Goal: Complete application form: Complete application form

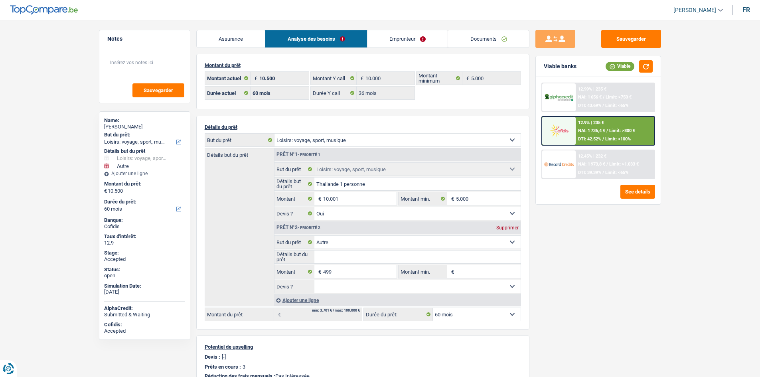
select select "hobbies"
select select "other"
select select "60"
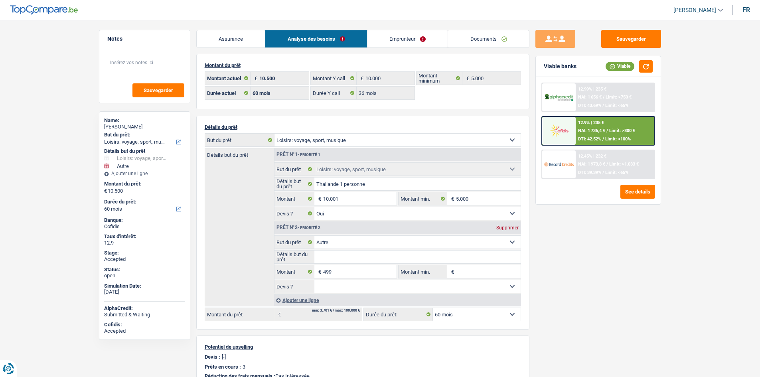
select select "36"
select select "hobbies"
select select "yes"
select select "other"
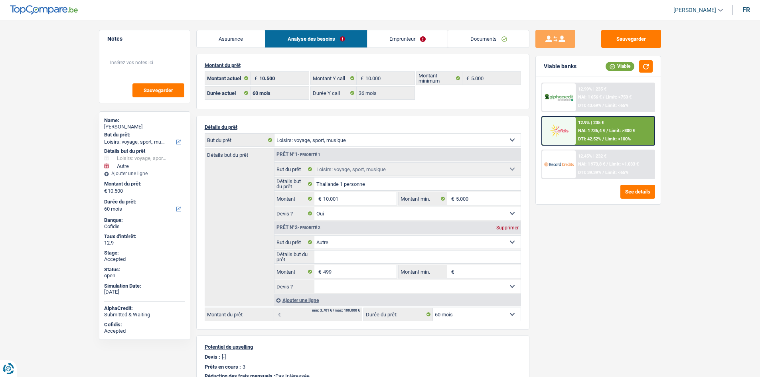
select select "60"
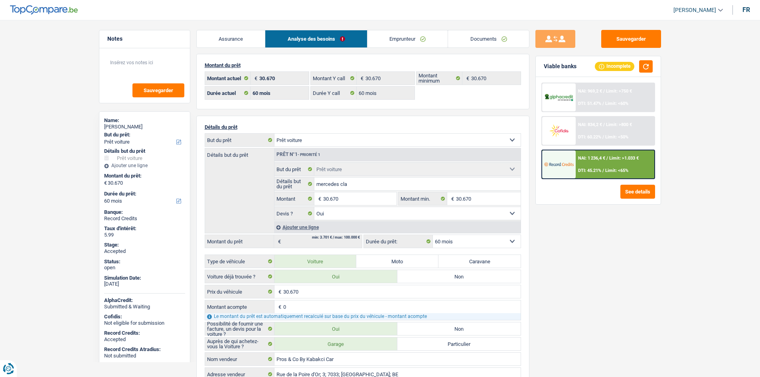
select select "car"
select select "60"
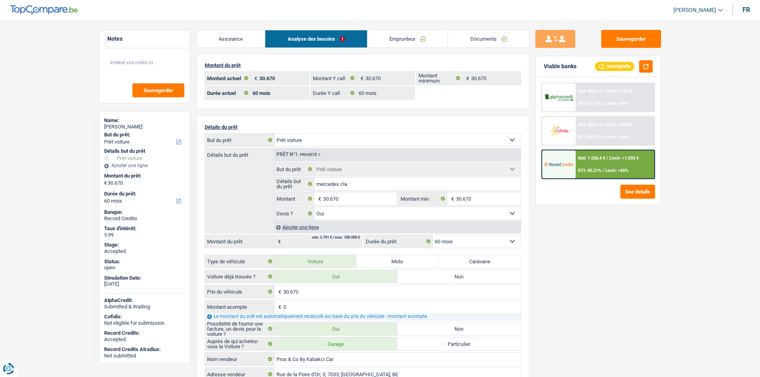
select select "car"
select select "yes"
select select "60"
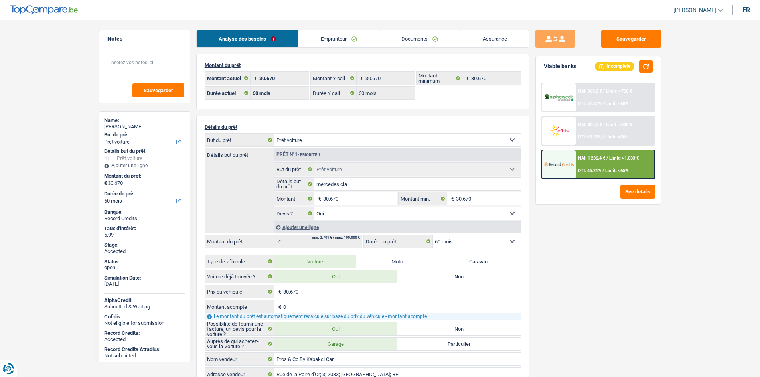
click at [332, 32] on link "Emprunteur" at bounding box center [339, 38] width 81 height 17
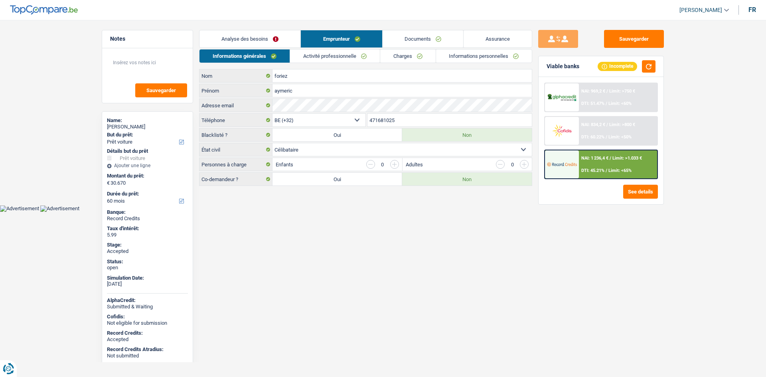
click at [334, 50] on link "Activité professionnelle" at bounding box center [335, 55] width 90 height 13
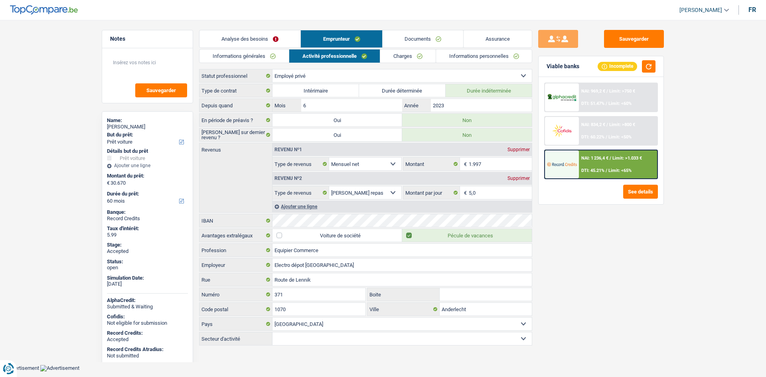
click at [393, 56] on link "Charges" at bounding box center [407, 55] width 55 height 13
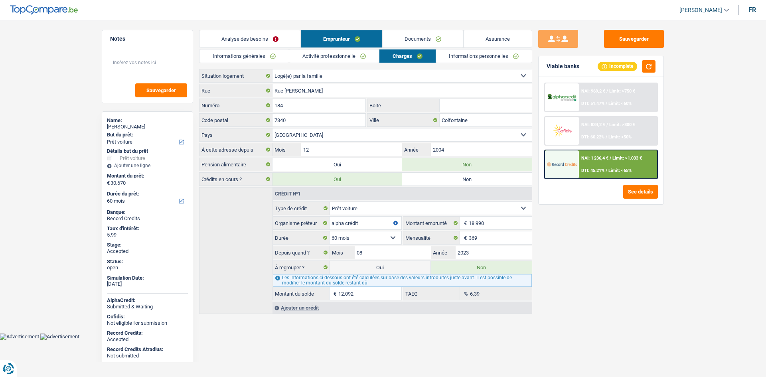
click at [463, 61] on link "Informations personnelles" at bounding box center [484, 55] width 96 height 13
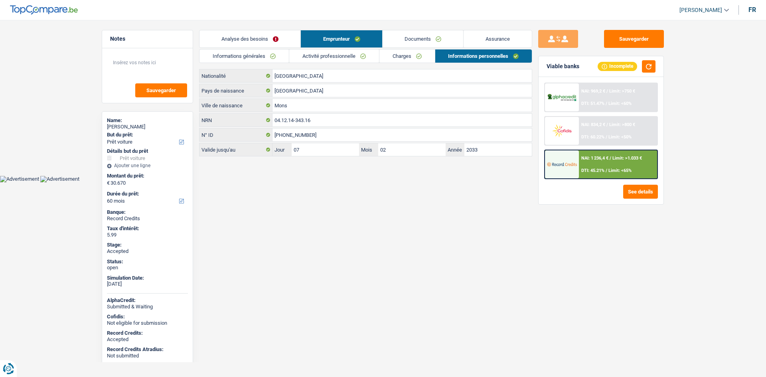
drag, startPoint x: 446, startPoint y: 36, endPoint x: 453, endPoint y: 40, distance: 8.2
click at [446, 37] on link "Documents" at bounding box center [423, 38] width 81 height 17
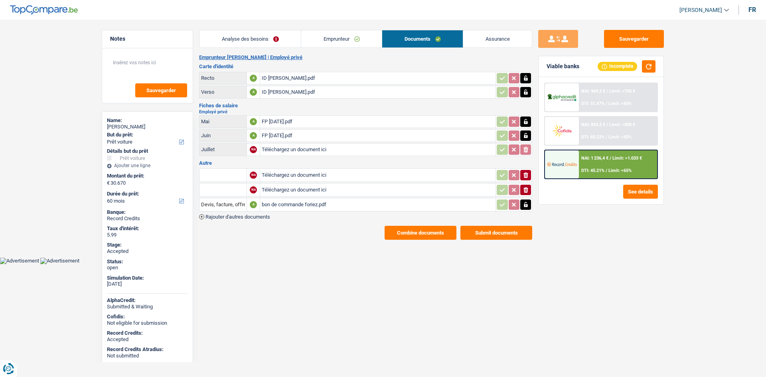
click at [367, 201] on div "bon de commande foriez.pdf" at bounding box center [378, 205] width 232 height 12
click at [378, 39] on link "Emprunteur" at bounding box center [341, 38] width 81 height 17
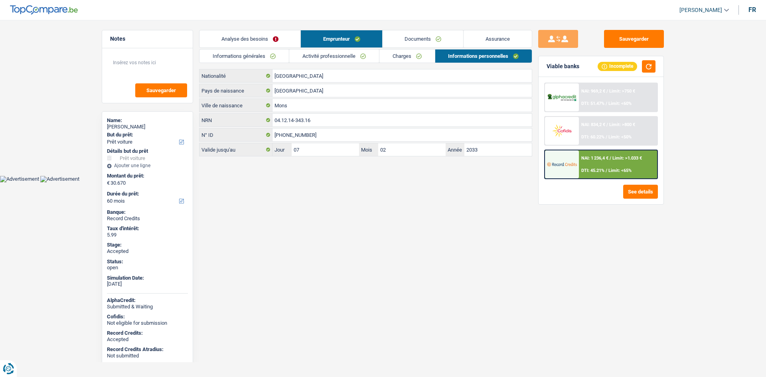
click at [422, 52] on link "Charges" at bounding box center [407, 55] width 55 height 13
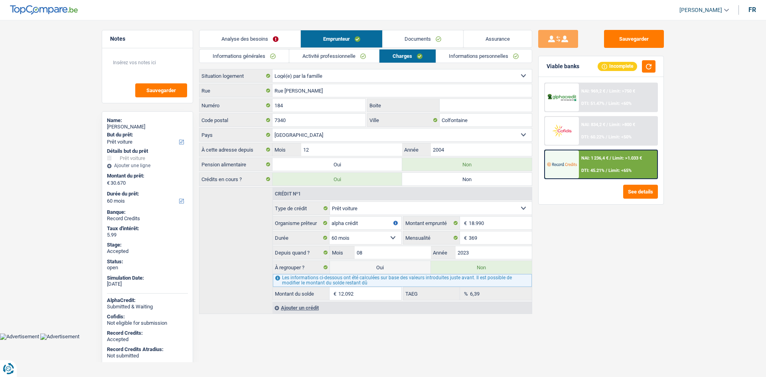
click at [252, 42] on link "Analyse des besoins" at bounding box center [250, 38] width 101 height 17
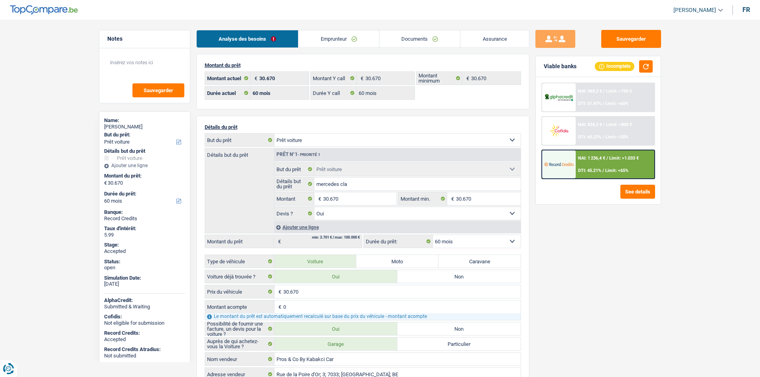
click at [328, 37] on link "Emprunteur" at bounding box center [339, 38] width 81 height 17
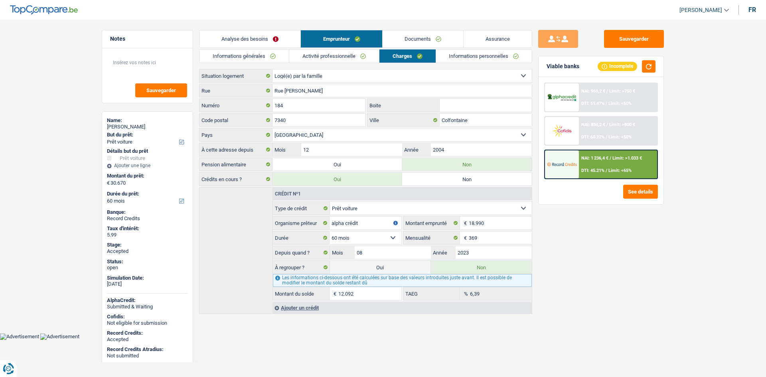
click at [409, 17] on header "Habib Tasan Se déconnecter fr" at bounding box center [383, 10] width 766 height 20
click at [578, 283] on div "Sauvegarder Viable banks Incomplete NAI: 969,2 € / Limit: >750 € DTI: 51.47% / …" at bounding box center [601, 196] width 138 height 332
click at [122, 129] on div "aymeric foriez" at bounding box center [147, 127] width 81 height 6
click at [121, 129] on div "aymeric foriez" at bounding box center [147, 127] width 81 height 6
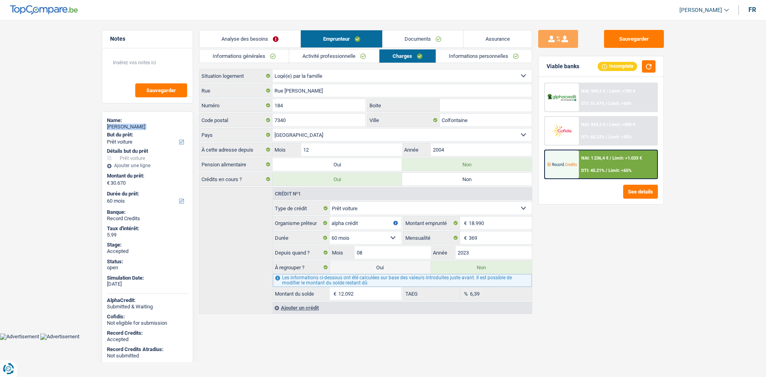
copy div "aymeric foriez"
click at [278, 56] on link "Informations générales" at bounding box center [244, 55] width 89 height 13
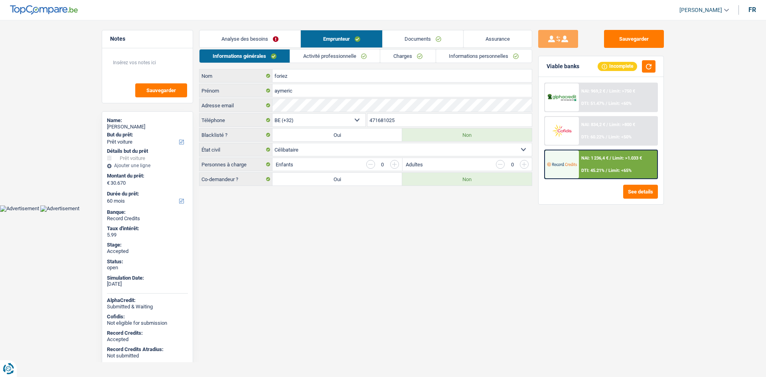
click at [405, 121] on input "471681025" at bounding box center [450, 120] width 165 height 13
click at [144, 63] on textarea at bounding box center [147, 66] width 79 height 24
click at [298, 61] on link "Activité professionnelle" at bounding box center [335, 55] width 90 height 13
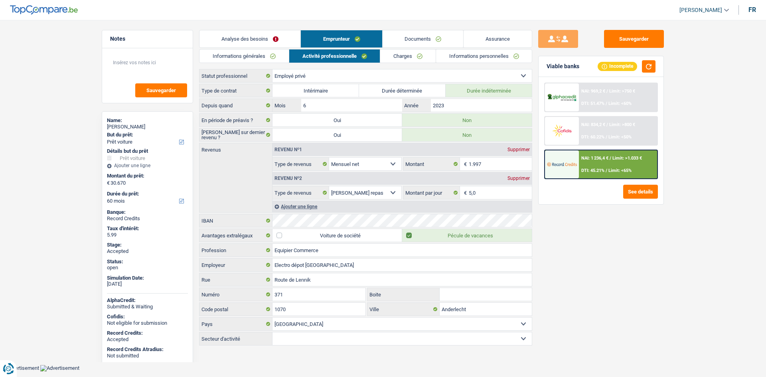
click at [671, 256] on main "Notes Sauvegarder Name: aymeric foriez But du prêt: Confort maison: meubles, te…" at bounding box center [383, 188] width 766 height 353
click at [417, 58] on link "Charges" at bounding box center [407, 55] width 55 height 13
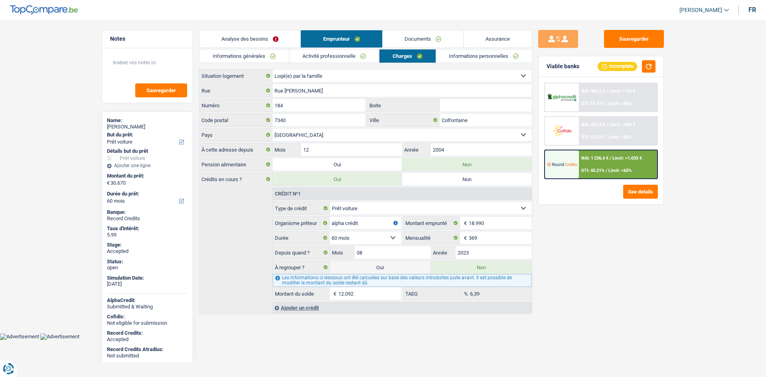
click at [468, 57] on link "Informations personnelles" at bounding box center [484, 55] width 96 height 13
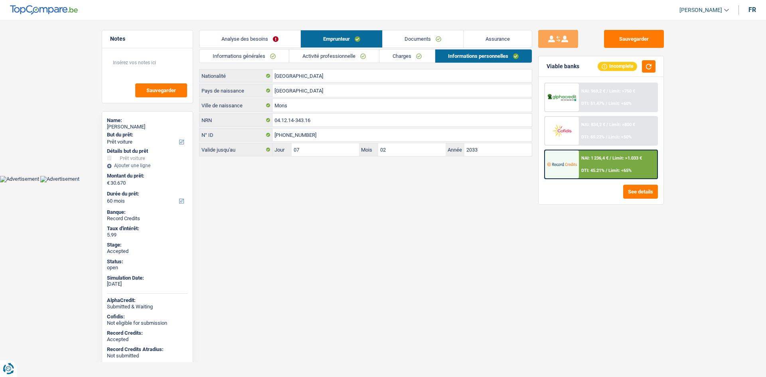
click at [326, 182] on html "Vous avez le contrôle de vos données Nous utilisons des cookies, tout comme nos…" at bounding box center [383, 91] width 766 height 182
click at [294, 108] on input "Mons" at bounding box center [402, 105] width 259 height 13
click at [359, 182] on html "Vous avez le contrôle de vos données Nous utilisons des cookies, tout comme nos…" at bounding box center [383, 91] width 766 height 182
click at [494, 43] on link "Assurance" at bounding box center [498, 38] width 68 height 17
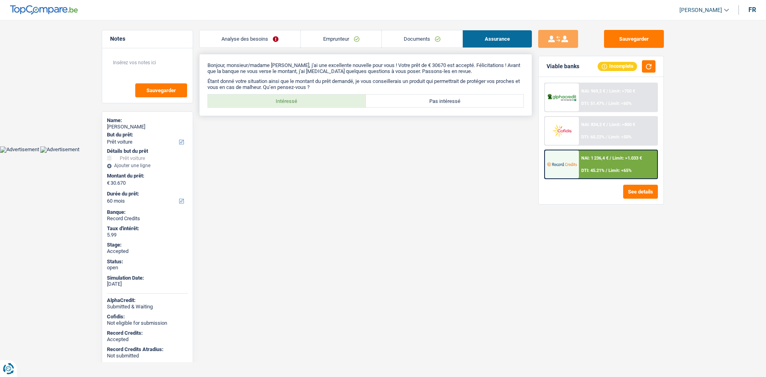
click at [283, 101] on label "Intéressé" at bounding box center [287, 101] width 158 height 13
click at [283, 101] on input "Intéressé" at bounding box center [287, 101] width 158 height 13
radio input "true"
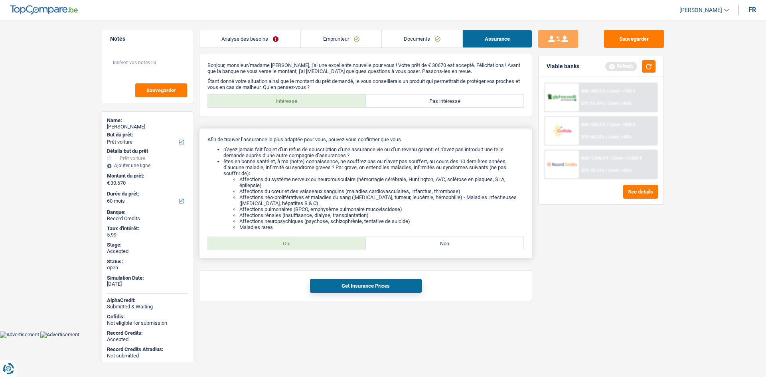
click at [320, 238] on label "Oui" at bounding box center [287, 243] width 158 height 13
click at [320, 238] on input "Oui" at bounding box center [287, 243] width 158 height 13
radio input "true"
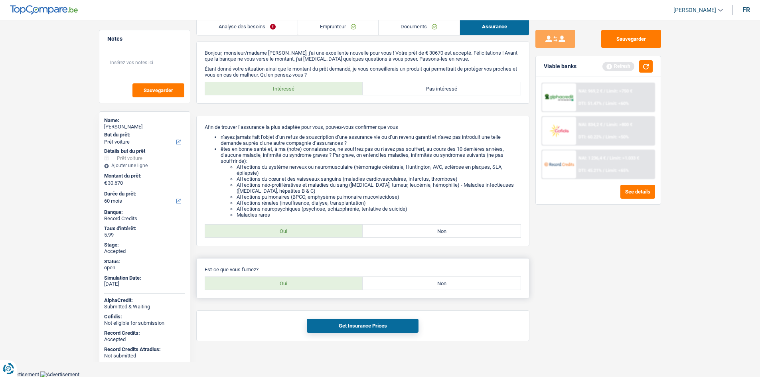
click at [417, 289] on label "Non" at bounding box center [442, 283] width 158 height 13
click at [417, 289] on input "Non" at bounding box center [442, 283] width 158 height 13
radio input "true"
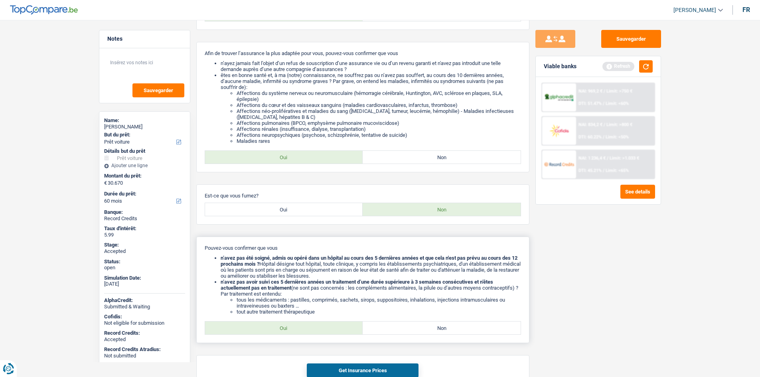
scroll to position [131, 0]
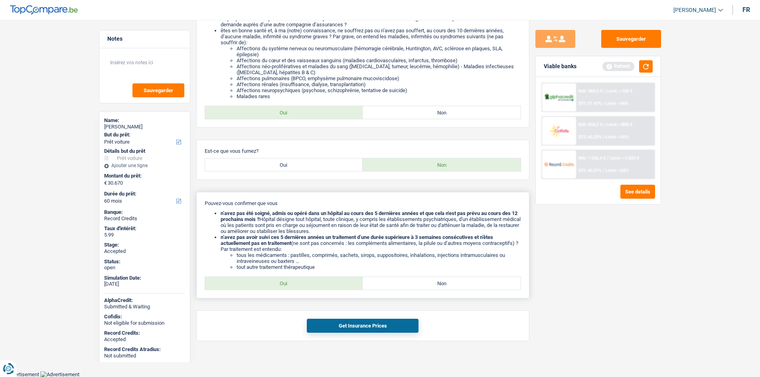
click at [339, 282] on label "Oui" at bounding box center [284, 283] width 158 height 13
click at [339, 282] on input "Oui" at bounding box center [284, 283] width 158 height 13
radio input "true"
drag, startPoint x: 333, startPoint y: 171, endPoint x: 340, endPoint y: 180, distance: 11.4
click at [333, 172] on div "Est-ce que vous fumez? Oui Non" at bounding box center [362, 160] width 333 height 40
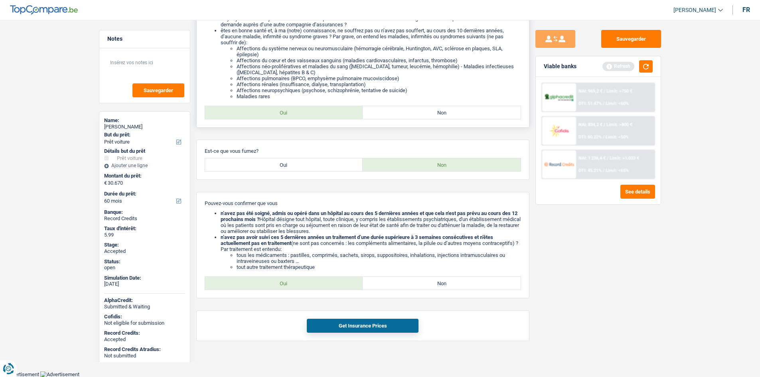
click at [334, 166] on label "Oui" at bounding box center [284, 164] width 158 height 13
click at [334, 166] on input "Oui" at bounding box center [284, 164] width 158 height 13
radio input "true"
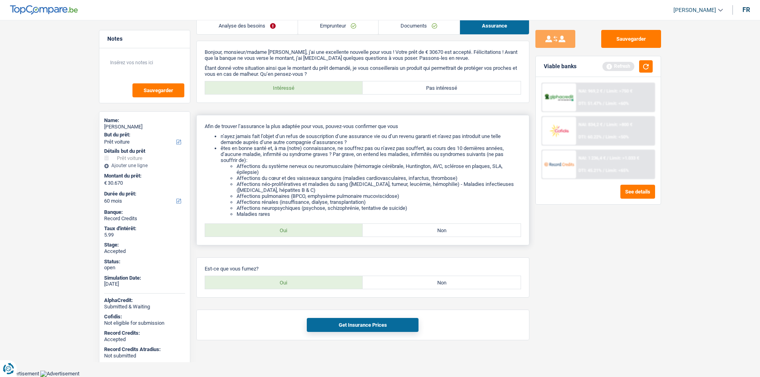
scroll to position [12, 0]
click at [366, 318] on div "Get Insurance Prices" at bounding box center [362, 325] width 333 height 31
click at [378, 339] on div "Get Insurance Prices" at bounding box center [362, 325] width 333 height 31
click at [380, 334] on div "Get Insurance Prices" at bounding box center [362, 325] width 333 height 31
click at [380, 332] on button "Get Insurance Prices" at bounding box center [363, 326] width 112 height 14
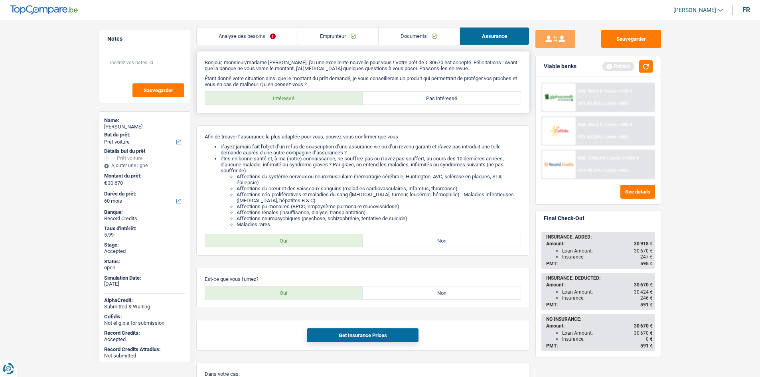
scroll to position [0, 0]
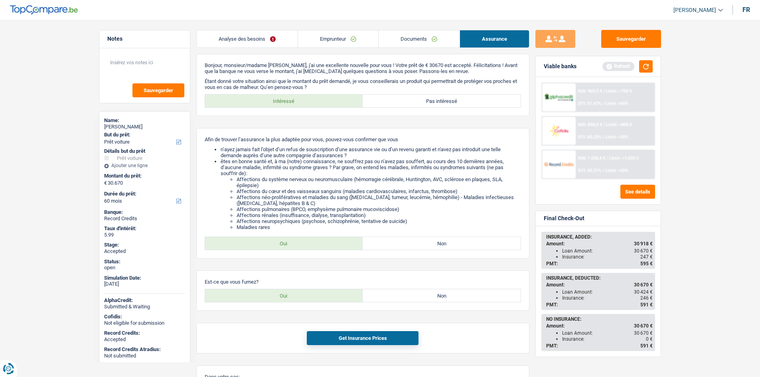
click at [330, 44] on link "Emprunteur" at bounding box center [338, 38] width 80 height 17
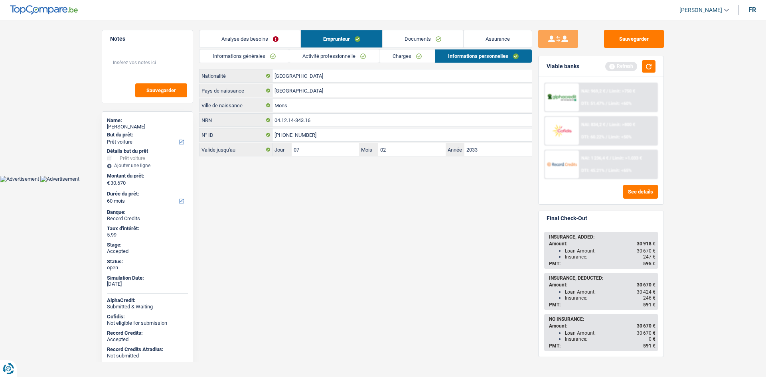
click at [415, 53] on link "Charges" at bounding box center [407, 55] width 55 height 13
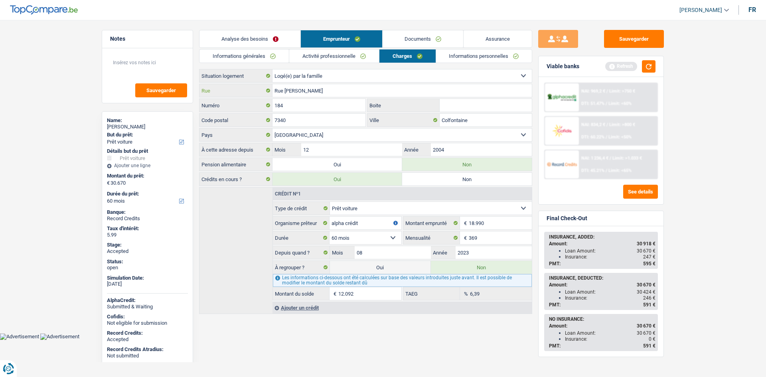
click at [335, 90] on input "Rue Arthur Descamps" at bounding box center [402, 90] width 259 height 13
click at [316, 109] on input "184" at bounding box center [319, 105] width 93 height 13
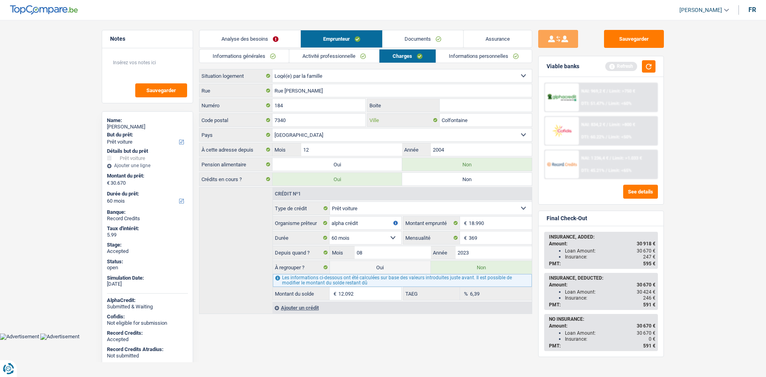
click at [471, 117] on input "Colfontaine" at bounding box center [486, 120] width 92 height 13
click at [455, 53] on link "Informations personnelles" at bounding box center [484, 55] width 96 height 13
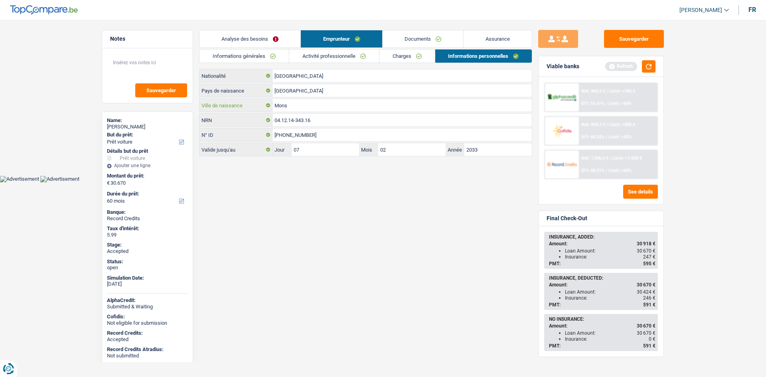
click at [304, 109] on input "Mons" at bounding box center [402, 105] width 259 height 13
click at [442, 42] on link "Documents" at bounding box center [423, 38] width 81 height 17
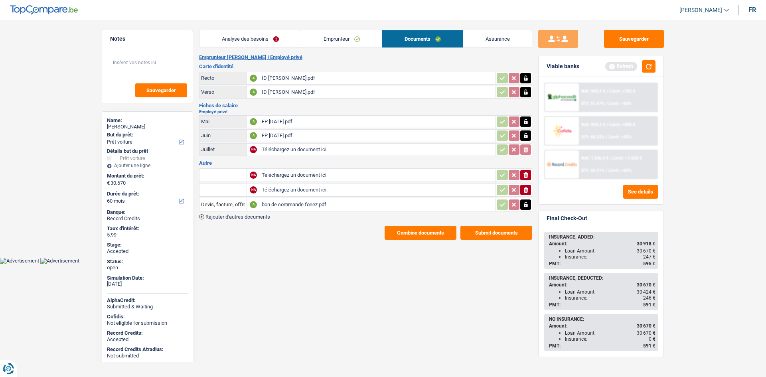
click at [648, 255] on span "247 €" at bounding box center [649, 257] width 12 height 6
click at [649, 257] on span "247 €" at bounding box center [649, 257] width 12 height 6
copy span "247"
click at [505, 35] on link "Assurance" at bounding box center [497, 38] width 69 height 17
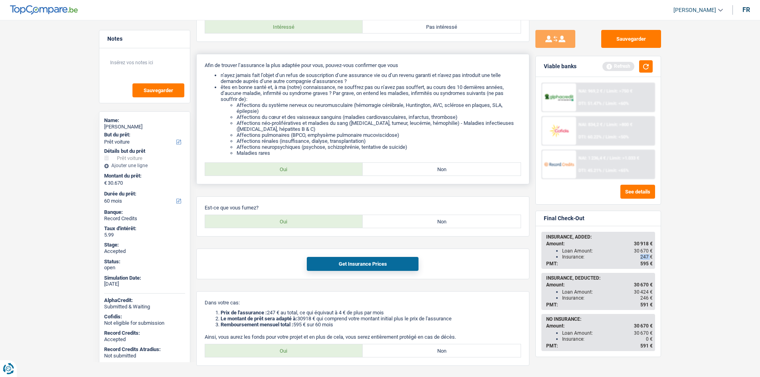
scroll to position [128, 0]
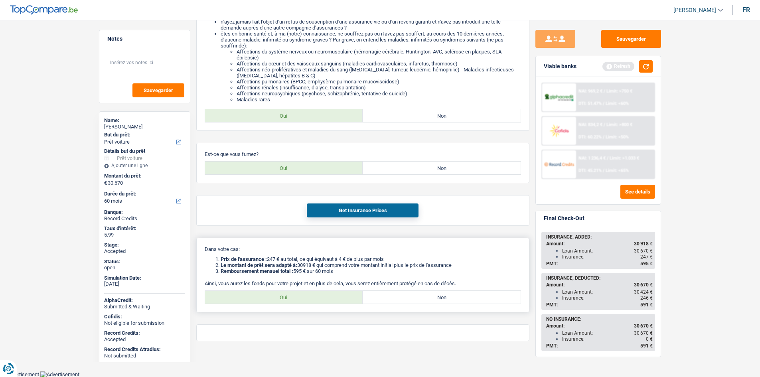
click at [293, 296] on label "Oui" at bounding box center [284, 297] width 158 height 13
click at [293, 296] on input "Oui" at bounding box center [284, 297] width 158 height 13
radio input "true"
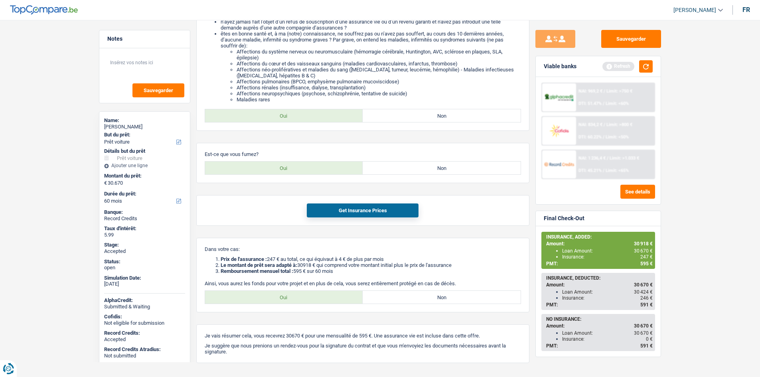
click at [681, 249] on main "Notes Sauvegarder Name: aymeric foriez But du prêt: Confort maison: meubles, te…" at bounding box center [380, 138] width 760 height 509
click at [645, 255] on span "247 €" at bounding box center [647, 257] width 12 height 6
copy span "247"
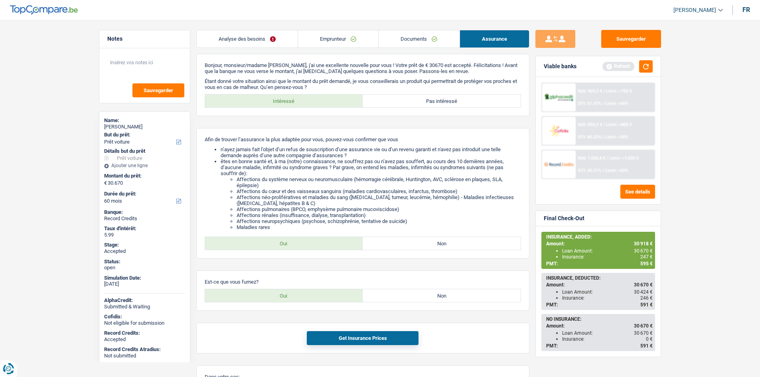
click at [699, 239] on main "Notes Sauvegarder Name: aymeric foriez But du prêt: Confort maison: meubles, te…" at bounding box center [380, 266] width 760 height 509
click at [693, 233] on main "Notes Sauvegarder Name: aymeric foriez But du prêt: Confort maison: meubles, te…" at bounding box center [380, 266] width 760 height 509
click at [267, 34] on link "Analyse des besoins" at bounding box center [247, 38] width 101 height 17
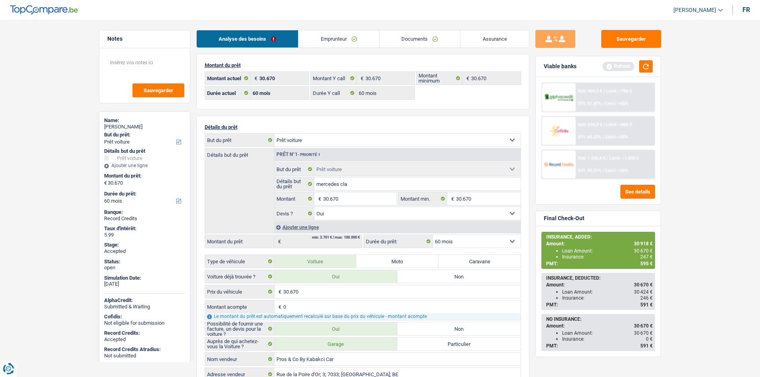
click at [307, 112] on div "Montant du prêt 30.670 € Montant actuel 30.670 € Montant Y call 30.670 € Montan…" at bounding box center [362, 368] width 333 height 629
click at [433, 114] on div "Montant du prêt 30.670 € Montant actuel 30.670 € Montant Y call 30.670 € Montan…" at bounding box center [362, 368] width 333 height 629
click at [347, 35] on link "Emprunteur" at bounding box center [339, 38] width 81 height 17
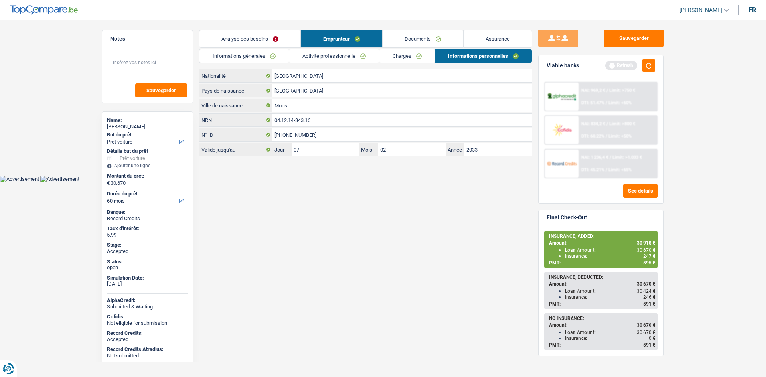
click at [394, 57] on link "Charges" at bounding box center [407, 55] width 55 height 13
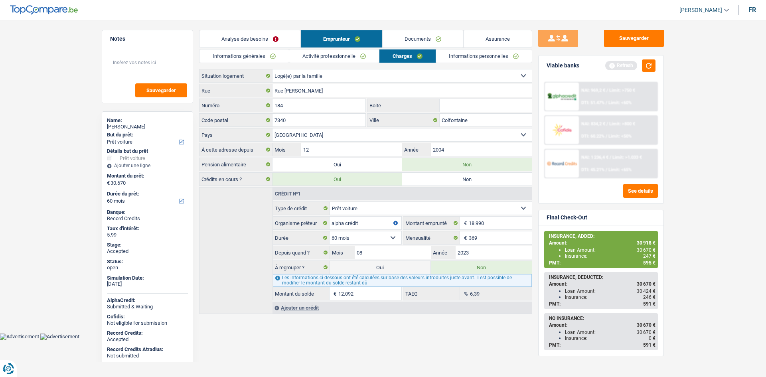
click at [275, 40] on link "Analyse des besoins" at bounding box center [250, 38] width 101 height 17
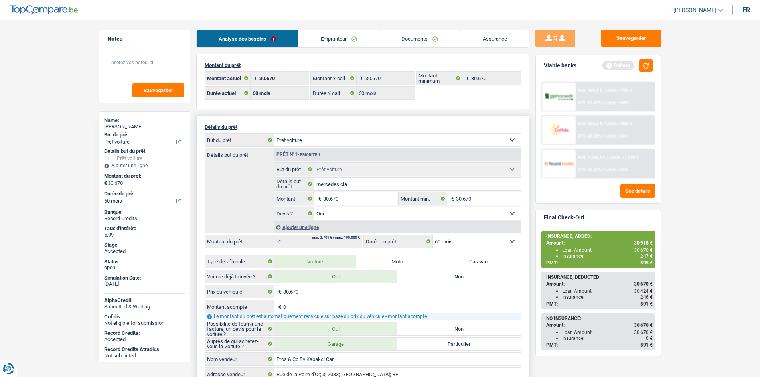
click at [491, 238] on select "12 mois 18 mois 24 mois 30 mois 36 mois 42 mois 48 mois 60 mois Sélectionner un…" at bounding box center [477, 241] width 88 height 13
click at [309, 140] on select "Confort maison: meubles, textile, peinture, électroménager, outillage non-profe…" at bounding box center [398, 140] width 246 height 13
select select "household"
click at [275, 134] on select "Confort maison: meubles, textile, peinture, électroménager, outillage non-profe…" at bounding box center [398, 140] width 246 height 13
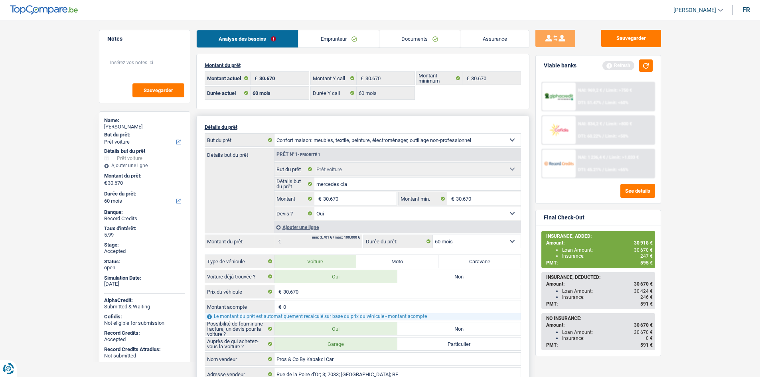
select select "household"
select select "120"
select select "household"
select select
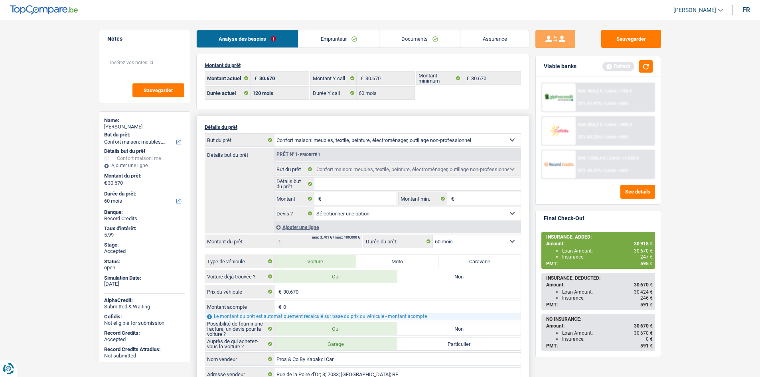
select select "120"
select select "car"
select select "yes"
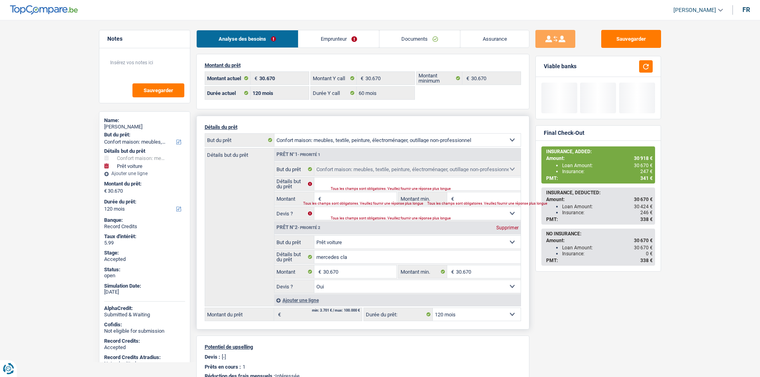
click at [484, 317] on select "12 mois 18 mois 24 mois 30 mois 36 mois 42 mois 48 mois 60 mois 72 mois 84 mois…" at bounding box center [477, 314] width 88 height 13
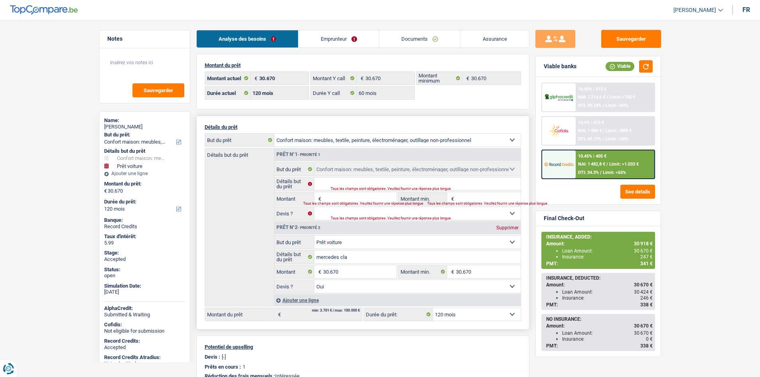
select select "84"
click at [433, 308] on select "12 mois 18 mois 24 mois 30 mois 36 mois 42 mois 48 mois 60 mois 72 mois 84 mois…" at bounding box center [477, 314] width 88 height 13
select select "84"
click at [673, 149] on main "Notes Sauvegarder Name: aymeric foriez But du prêt: Confort maison: meubles, te…" at bounding box center [380, 288] width 760 height 552
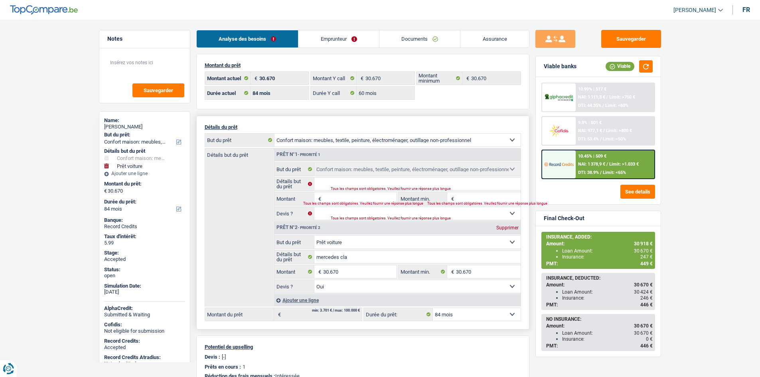
click at [366, 136] on select "Confort maison: meubles, textile, peinture, électroménager, outillage non-profe…" at bounding box center [398, 140] width 246 height 13
click at [257, 196] on div "Détails but du prêt Prêt n°1 - Priorité 1 Confort maison: meubles, textile, pei…" at bounding box center [363, 227] width 316 height 158
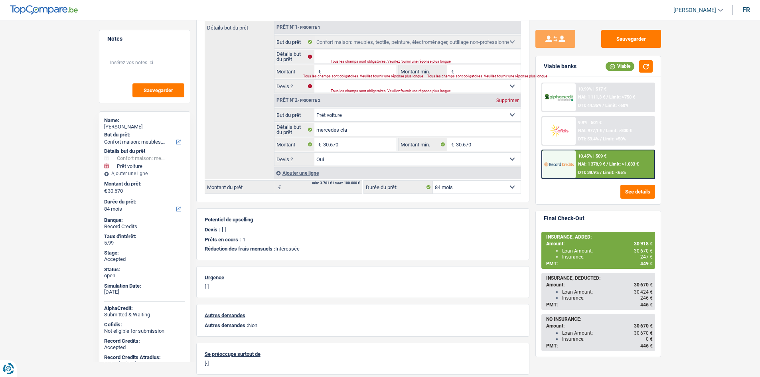
scroll to position [34, 0]
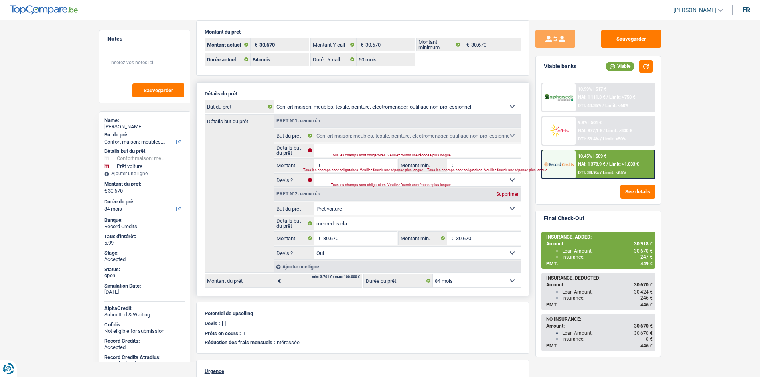
click at [365, 108] on select "Confort maison: meubles, textile, peinture, électroménager, outillage non-profe…" at bounding box center [398, 106] width 246 height 13
click at [275, 100] on select "Confort maison: meubles, textile, peinture, électroménager, outillage non-profe…" at bounding box center [398, 106] width 246 height 13
click at [386, 213] on select "Confort maison: meubles, textile, peinture, électroménager, outillage non-profe…" at bounding box center [417, 208] width 206 height 13
select select "household"
click at [314, 202] on select "Confort maison: meubles, textile, peinture, électroménager, outillage non-profe…" at bounding box center [417, 208] width 206 height 13
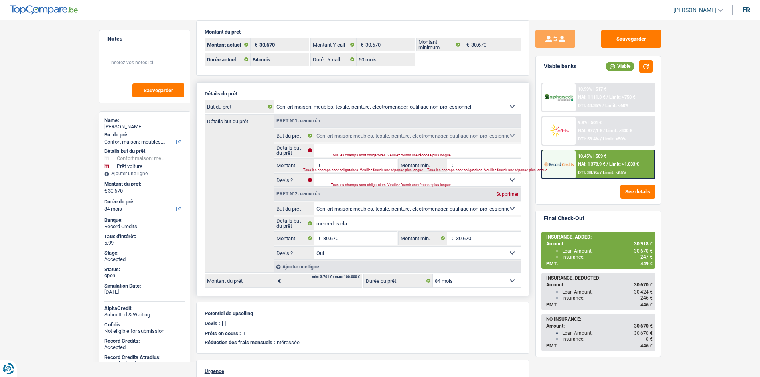
select select "household"
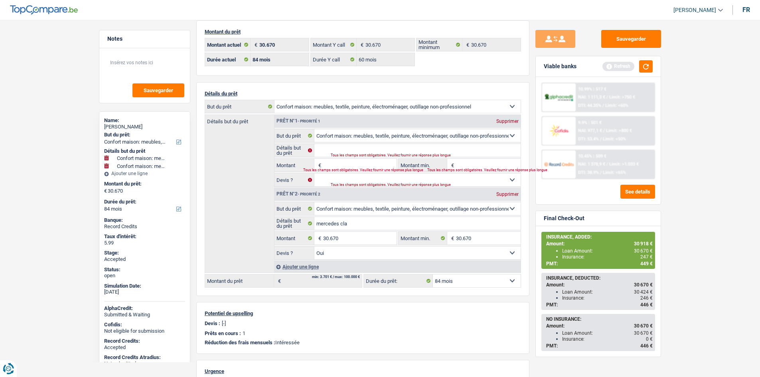
click at [715, 168] on main "Notes Sauvegarder Name: aymeric foriez But du prêt: Confort maison: meubles, te…" at bounding box center [380, 254] width 760 height 552
click at [716, 168] on main "Notes Sauvegarder Name: aymeric foriez But du prêt: Confort maison: meubles, te…" at bounding box center [380, 254] width 760 height 552
click at [651, 66] on button "button" at bounding box center [646, 66] width 14 height 12
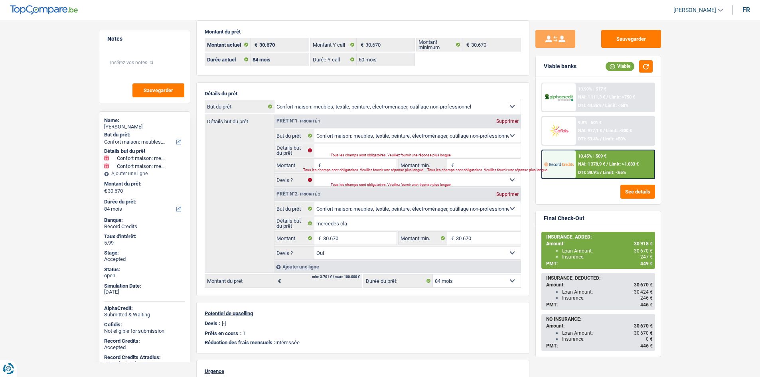
click at [613, 156] on div "10.45% | 509 € NAI: 1 378,9 € / Limit: >1.033 € DTI: 38.9% / Limit: <65%" at bounding box center [615, 164] width 79 height 28
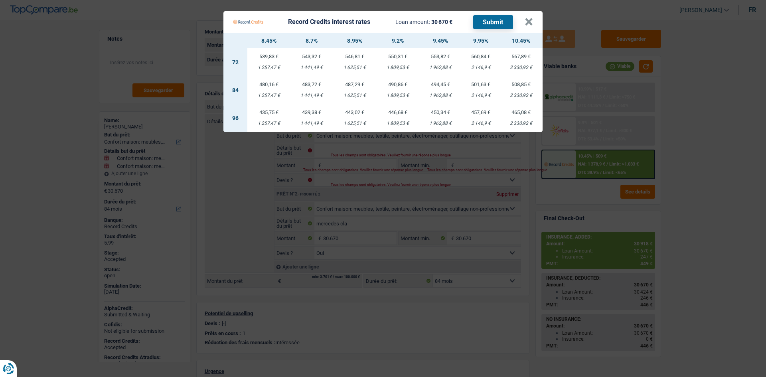
click at [360, 90] on td "487,29 € 1 625,51 €" at bounding box center [354, 90] width 43 height 28
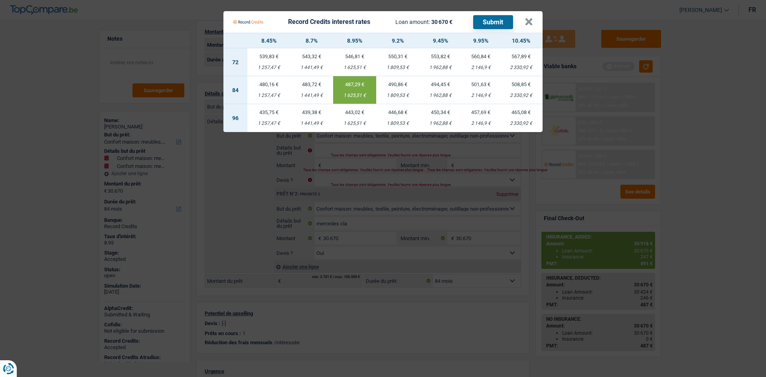
click at [693, 213] on Credits "Record Credits interest rates Loan amount: 30 670 € Submit × 8.45% 8.7% 8.95% 9…" at bounding box center [383, 188] width 766 height 377
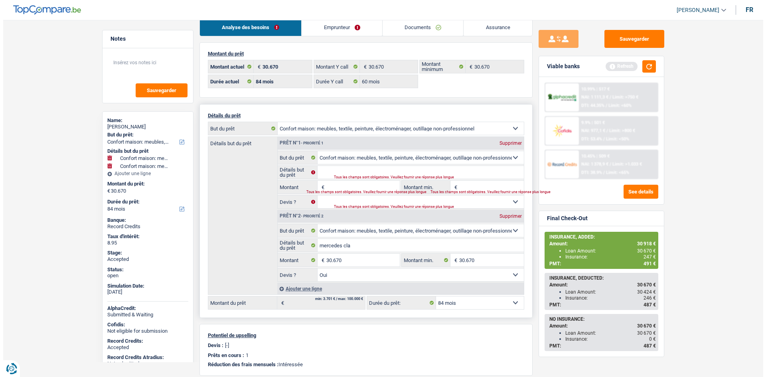
scroll to position [0, 0]
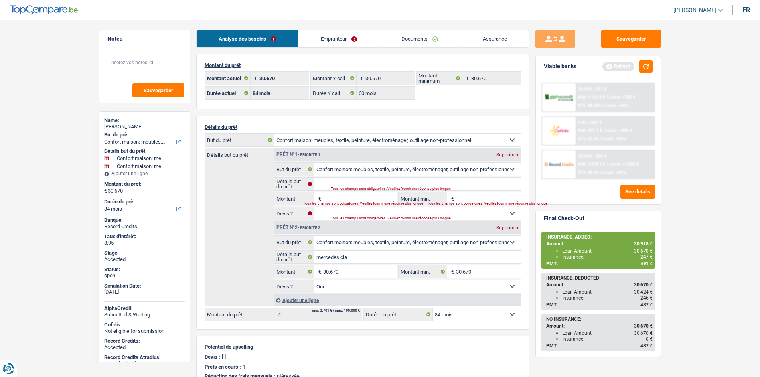
click at [332, 40] on link "Emprunteur" at bounding box center [339, 38] width 81 height 17
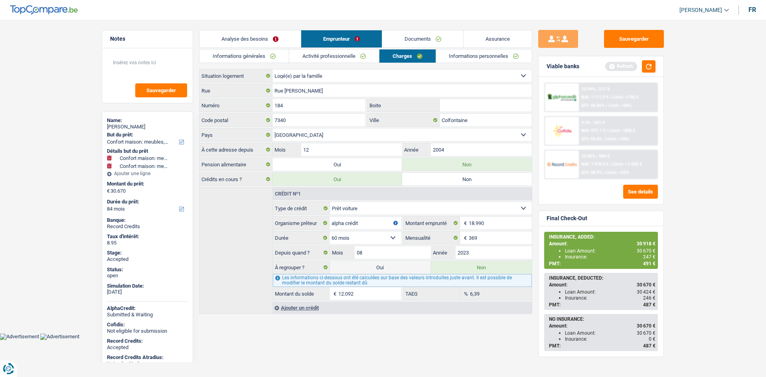
click at [350, 58] on link "Activité professionnelle" at bounding box center [334, 55] width 90 height 13
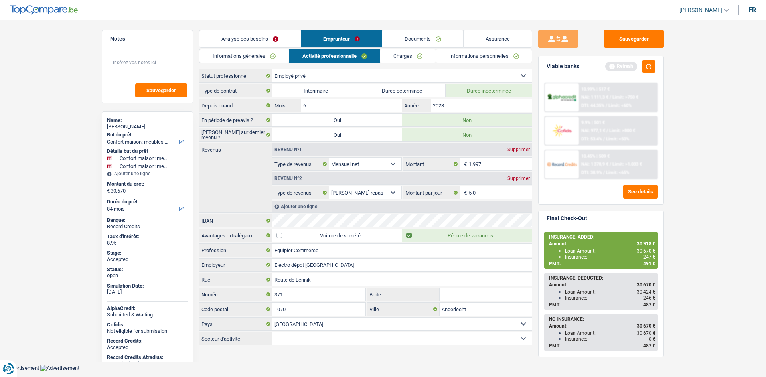
click at [291, 36] on link "Analyse des besoins" at bounding box center [250, 38] width 101 height 17
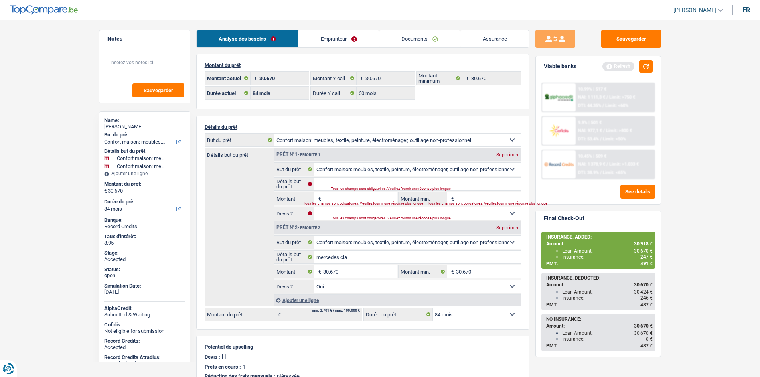
click at [309, 36] on link "Emprunteur" at bounding box center [339, 38] width 81 height 17
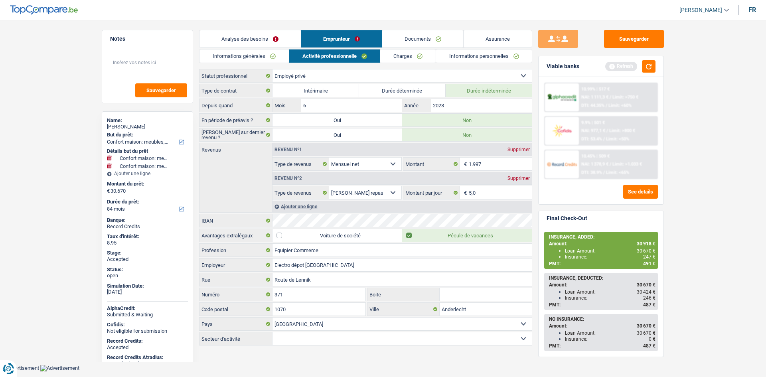
click at [427, 63] on div "Informations générales Activité professionnelle Charges Informations personnell…" at bounding box center [365, 198] width 333 height 298
click at [462, 44] on link "Documents" at bounding box center [422, 38] width 81 height 17
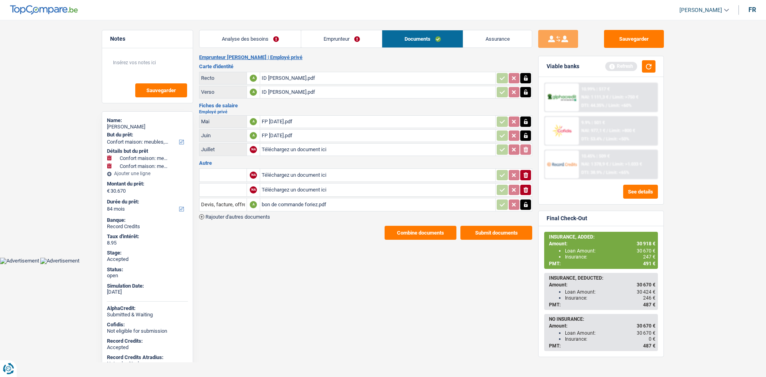
click at [306, 207] on div "bon de commande foriez.pdf" at bounding box center [378, 205] width 232 height 12
click at [495, 264] on html "Vous avez le contrôle de vos données Nous utilisons des cookies, tout comme nos…" at bounding box center [383, 132] width 766 height 264
click at [449, 261] on body "Vous avez le contrôle de vos données Nous utilisons des cookies, tout comme nos…" at bounding box center [383, 138] width 766 height 252
click at [375, 264] on html "Vous avez le contrôle de vos données Nous utilisons des cookies, tout comme nos…" at bounding box center [383, 132] width 766 height 264
click at [374, 264] on html "Vous avez le contrôle de vos données Nous utilisons des cookies, tout comme nos…" at bounding box center [383, 132] width 766 height 264
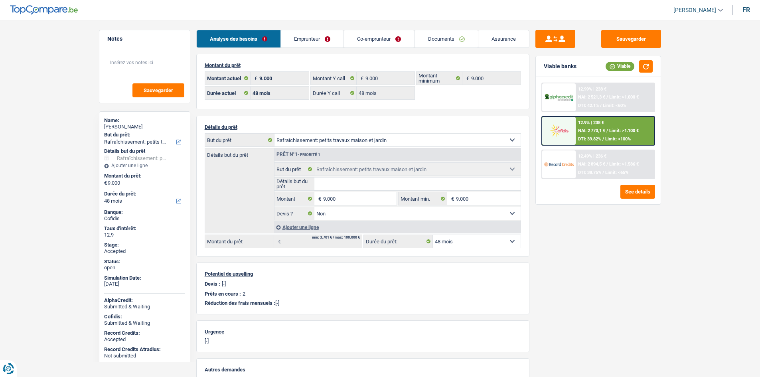
select select "houseOrGarden"
select select "48"
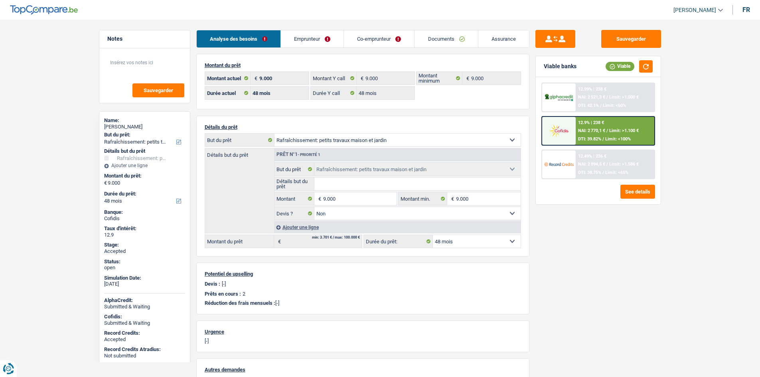
select select "houseOrGarden"
select select "false"
select select "48"
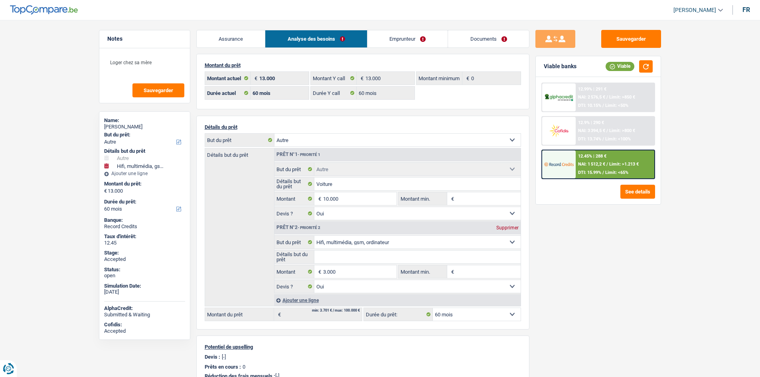
select select "other"
select select "tech"
select select "60"
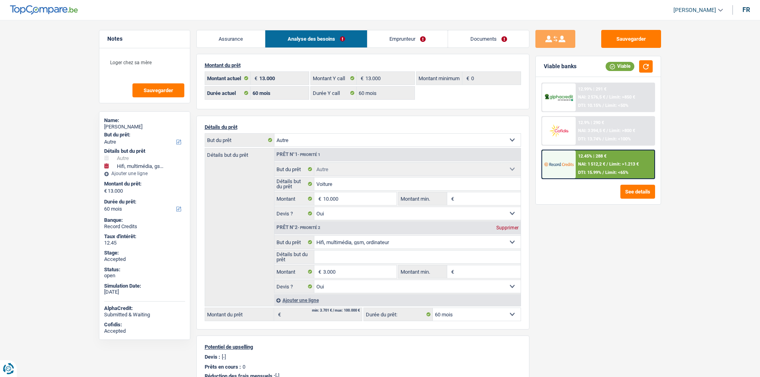
select select "60"
select select "other"
select select "yes"
select select "tech"
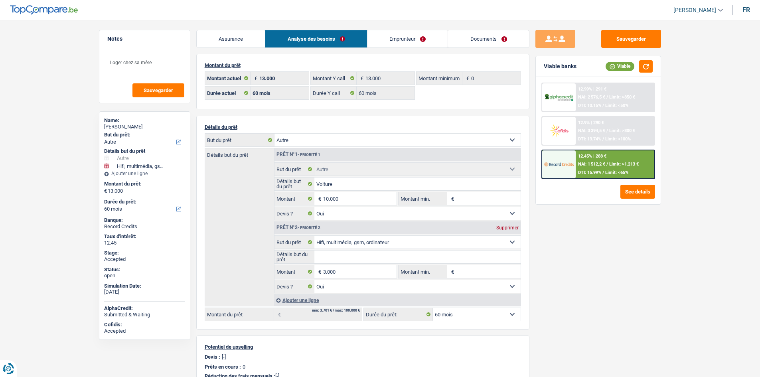
select select "yes"
select select "60"
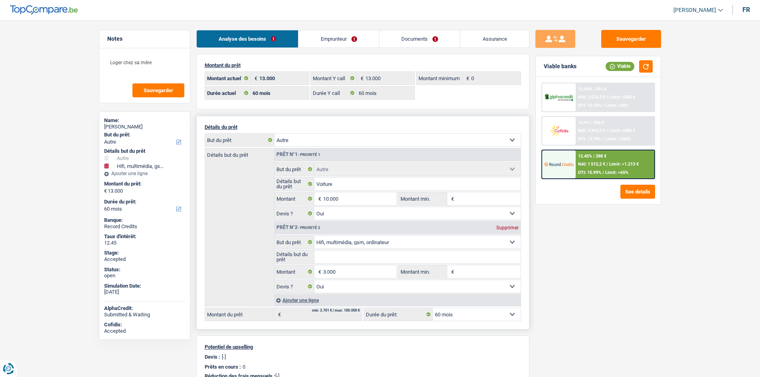
click at [303, 121] on div "Détails du prêt Confort maison: meubles, textile, peinture, électroménager, out…" at bounding box center [362, 223] width 333 height 214
click at [619, 306] on div "Sauvegarder Viable banks Viable 12.99% | 291 € NAI: 2 576,5 € / Limit: >850 € D…" at bounding box center [599, 196] width 138 height 332
click at [364, 7] on header "Habib Tasan Se déconnecter fr" at bounding box center [380, 10] width 760 height 20
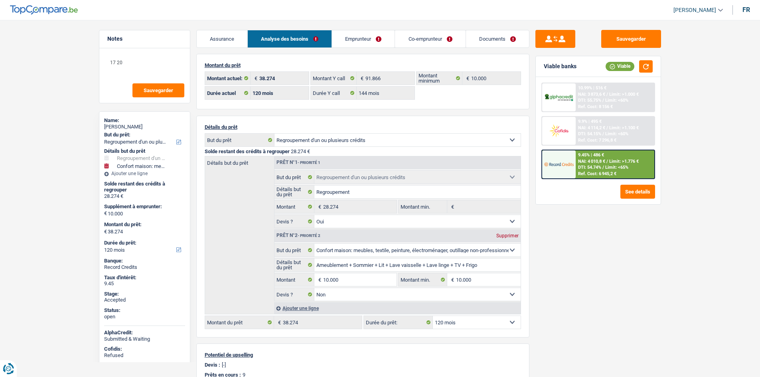
select select "refinancing"
select select "household"
select select "120"
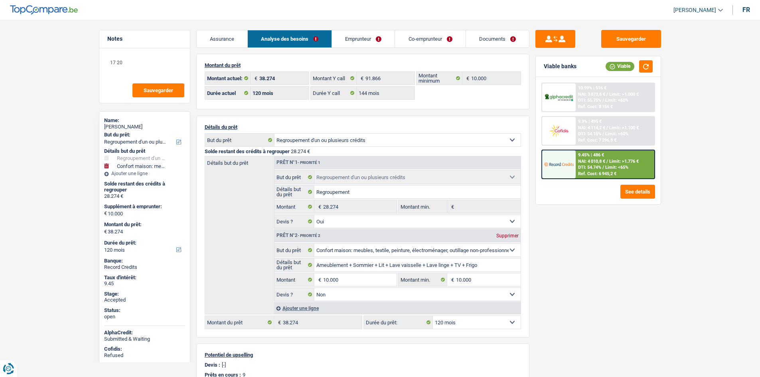
select select "144"
select select "refinancing"
select select "yes"
select select "household"
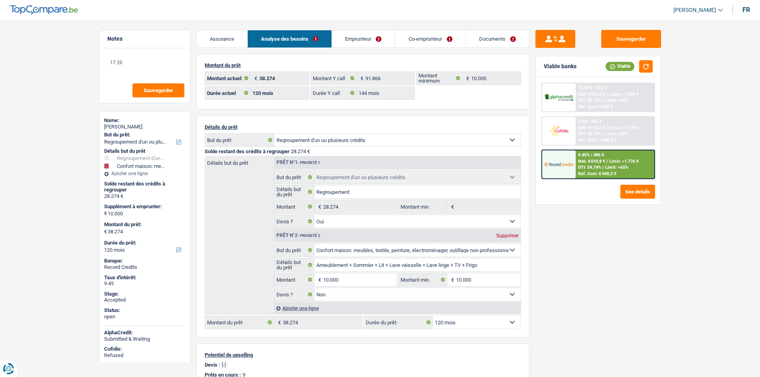
select select "false"
select select "120"
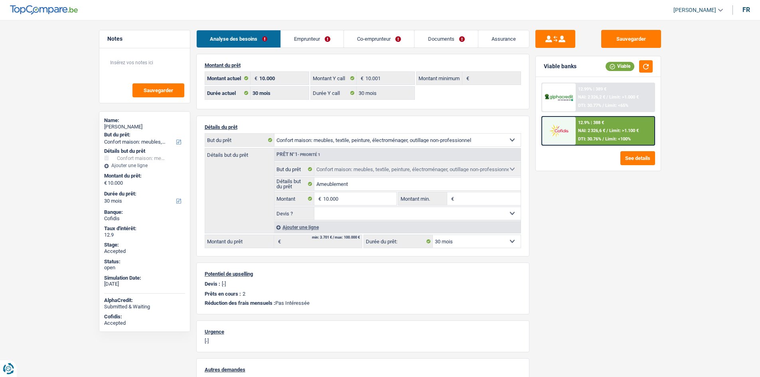
select select "household"
select select "30"
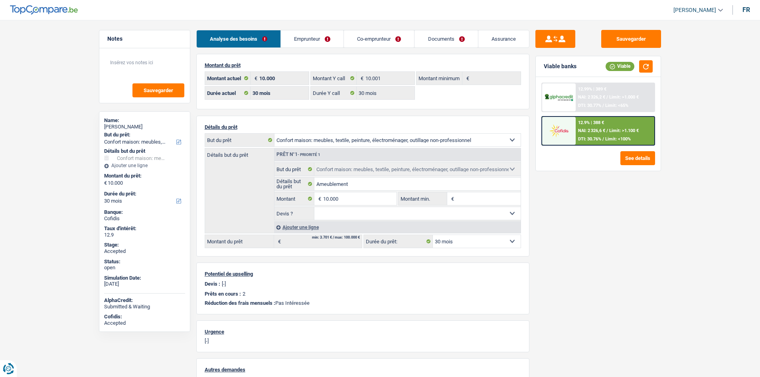
select select "household"
select select "30"
click at [318, 36] on link "Emprunteur" at bounding box center [312, 38] width 63 height 17
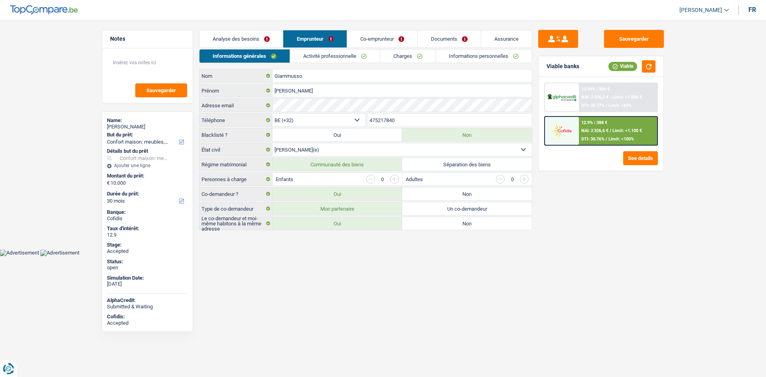
click at [350, 61] on link "Activité professionnelle" at bounding box center [335, 55] width 90 height 13
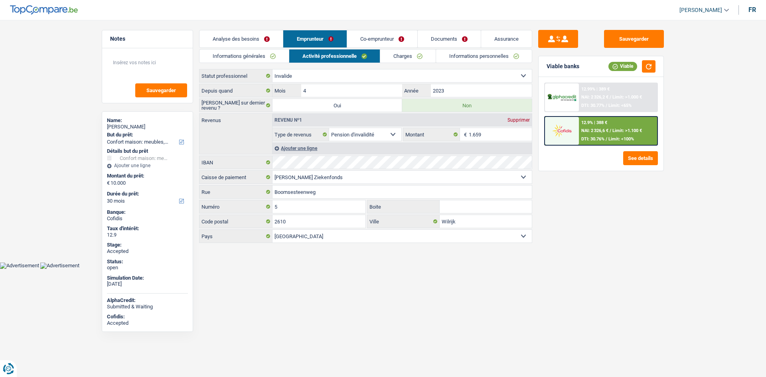
drag, startPoint x: 409, startPoint y: 62, endPoint x: 417, endPoint y: 63, distance: 8.8
click at [408, 62] on link "Charges" at bounding box center [407, 55] width 55 height 13
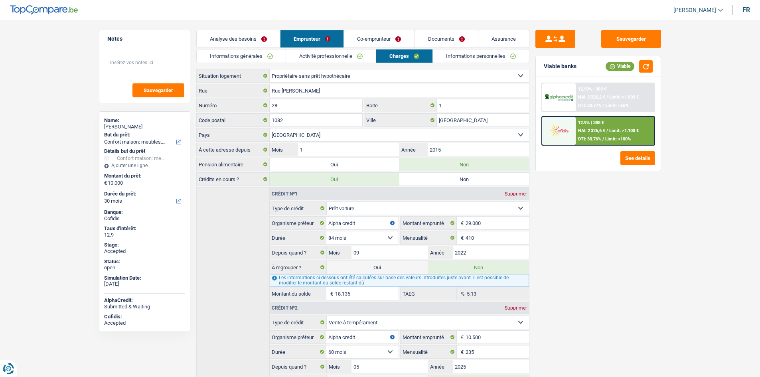
click at [436, 59] on link "Informations personnelles" at bounding box center [481, 55] width 96 height 13
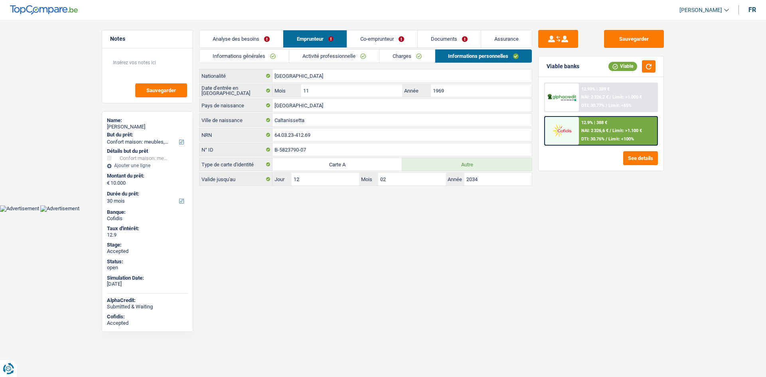
click at [384, 35] on link "Co-emprunteur" at bounding box center [382, 38] width 70 height 17
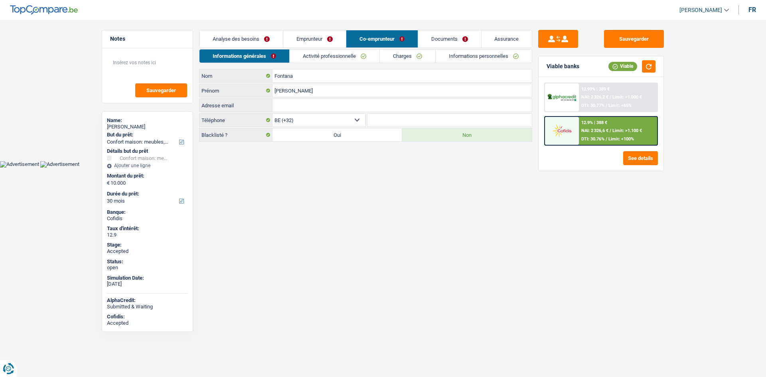
click at [337, 57] on link "Activité professionnelle" at bounding box center [335, 55] width 90 height 13
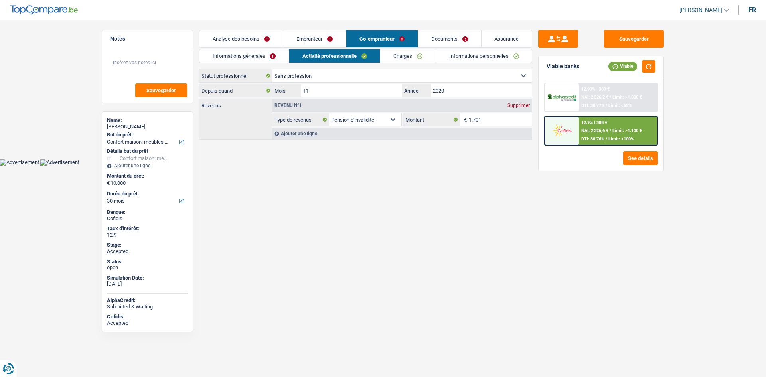
click at [430, 54] on link "Charges" at bounding box center [407, 55] width 55 height 13
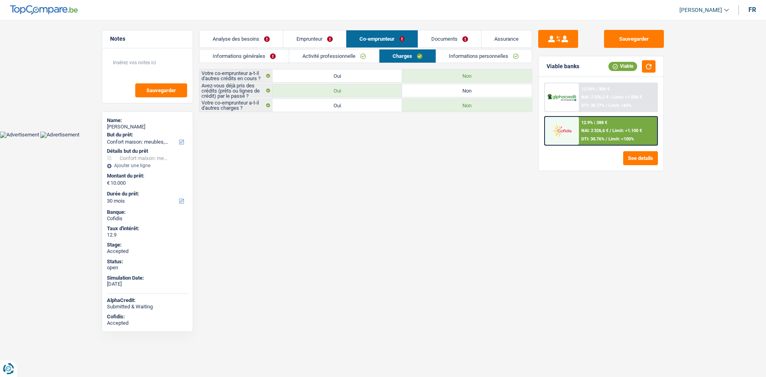
click at [476, 56] on link "Informations personnelles" at bounding box center [484, 55] width 96 height 13
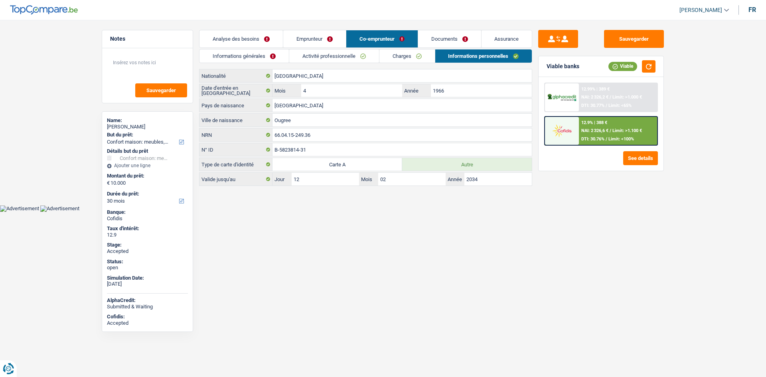
click at [463, 41] on link "Documents" at bounding box center [449, 38] width 63 height 17
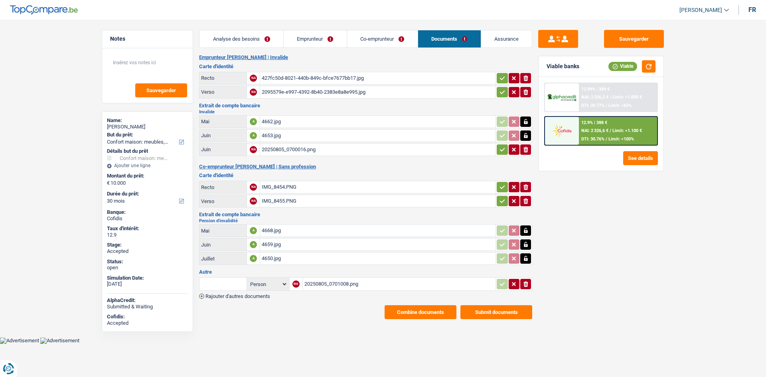
click at [327, 44] on link "Emprunteur" at bounding box center [315, 38] width 63 height 17
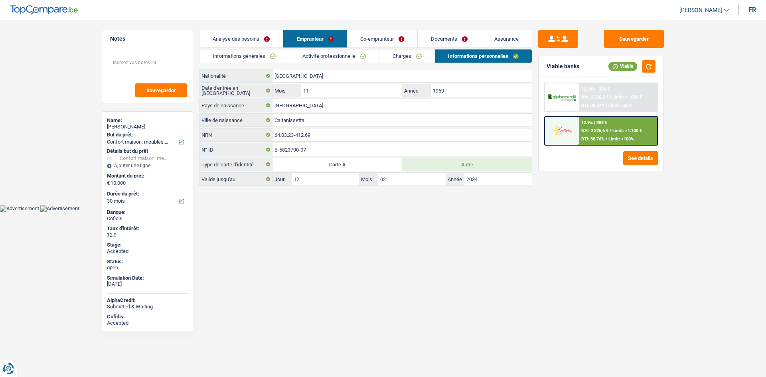
click at [333, 54] on link "Activité professionnelle" at bounding box center [334, 55] width 90 height 13
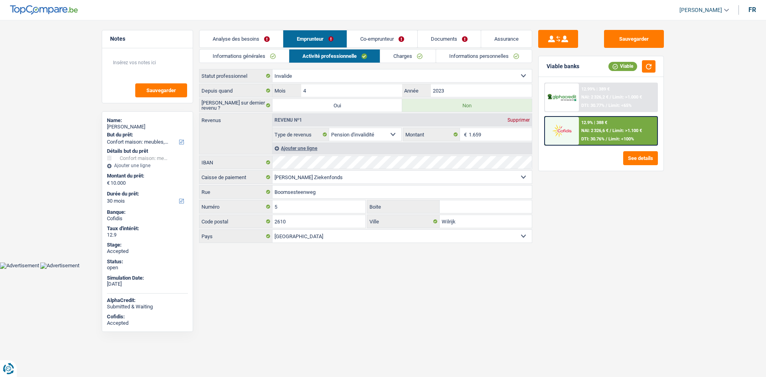
click at [402, 57] on link "Charges" at bounding box center [407, 55] width 55 height 13
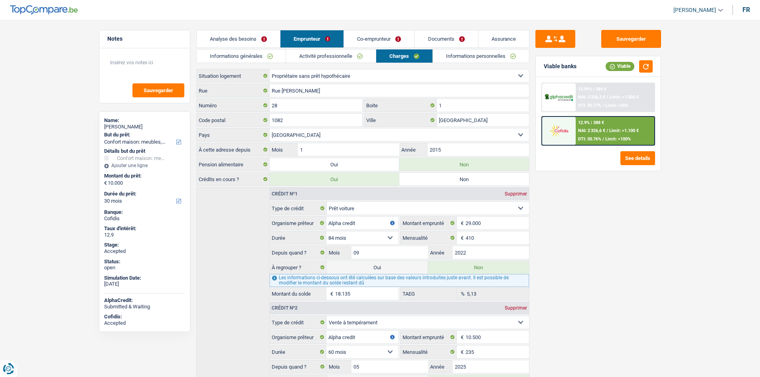
click at [452, 58] on link "Informations personnelles" at bounding box center [481, 55] width 96 height 13
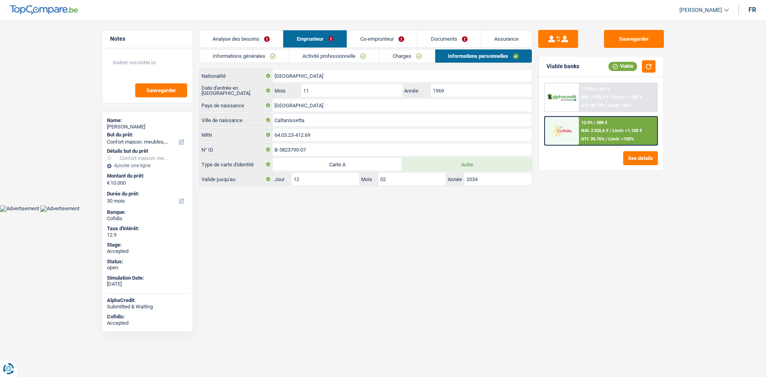
click at [382, 44] on link "Co-emprunteur" at bounding box center [382, 38] width 70 height 17
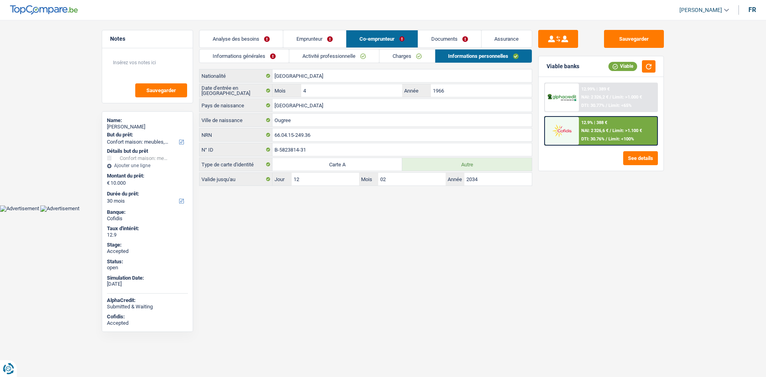
click at [358, 55] on link "Activité professionnelle" at bounding box center [334, 55] width 90 height 13
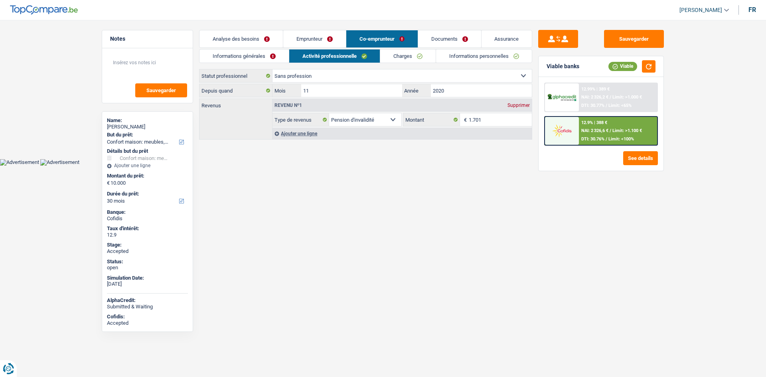
click at [322, 43] on link "Emprunteur" at bounding box center [314, 38] width 63 height 17
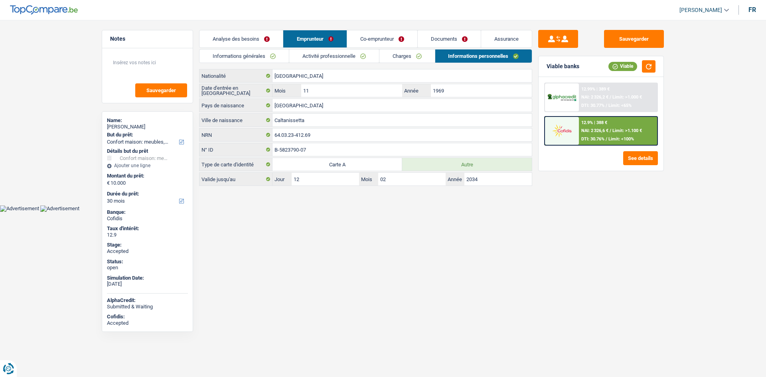
click at [417, 53] on link "Charges" at bounding box center [407, 55] width 55 height 13
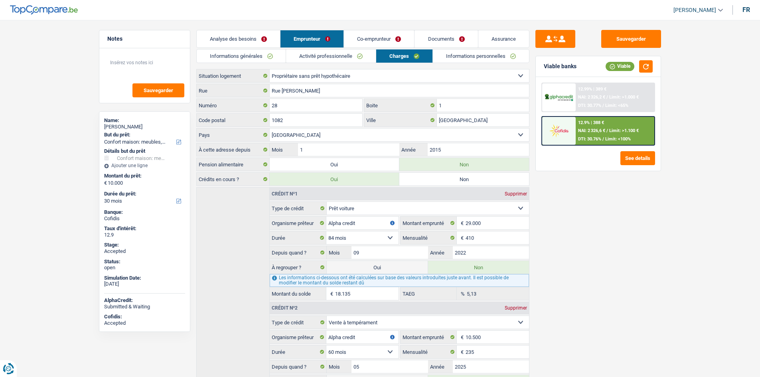
click at [261, 55] on link "Informations générales" at bounding box center [241, 55] width 89 height 13
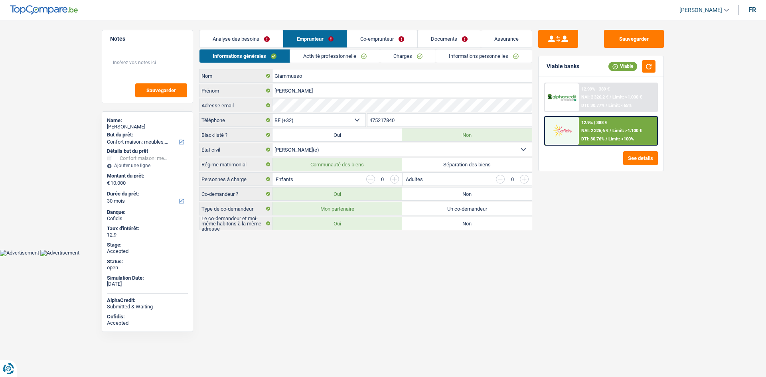
click at [558, 233] on div "Sauvegarder Viable banks Viable 12.99% | 389 € NAI: 2 326,2 € / Limit: >1.000 €…" at bounding box center [601, 196] width 138 height 332
click at [363, 35] on link "Co-emprunteur" at bounding box center [382, 38] width 70 height 17
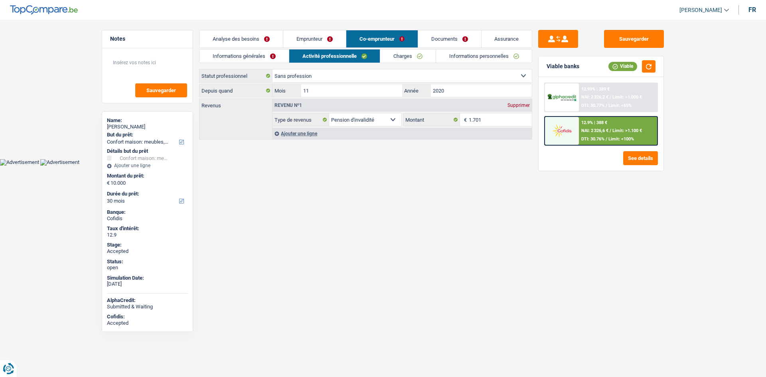
click at [278, 51] on link "Informations générales" at bounding box center [244, 55] width 89 height 13
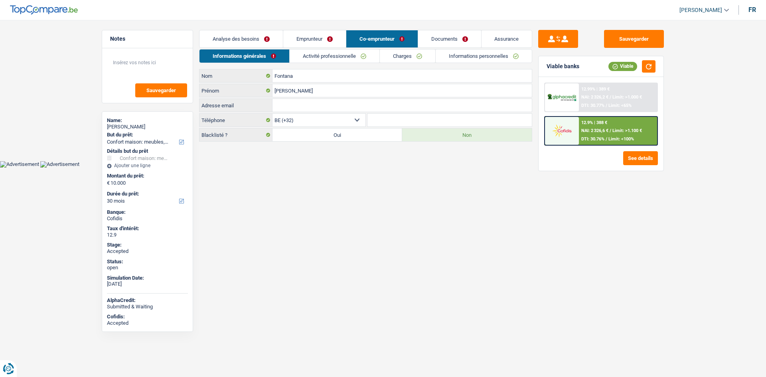
click at [561, 190] on div "Sauvegarder Viable banks Viable 12.99% | 389 € NAI: 2 326,2 € / Limit: >1.000 €…" at bounding box center [601, 196] width 138 height 332
click at [374, 168] on html "Vous avez le contrôle de vos données Nous utilisons des cookies, tout comme nos…" at bounding box center [383, 84] width 766 height 168
